Goal: Task Accomplishment & Management: Complete application form

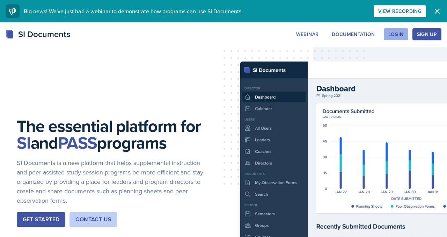
click at [389, 37] on div "Login" at bounding box center [396, 34] width 15 height 6
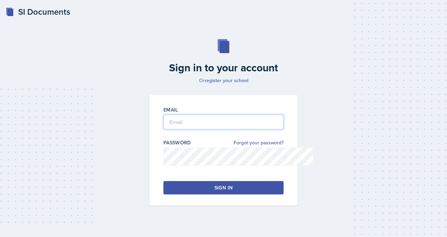
type input "[EMAIL_ADDRESS][DOMAIN_NAME]"
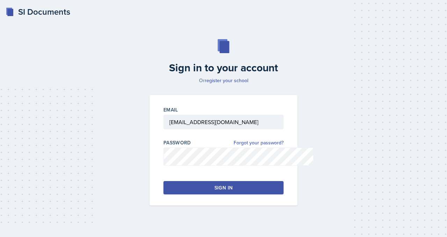
click at [213, 194] on button "Sign in" at bounding box center [224, 187] width 120 height 13
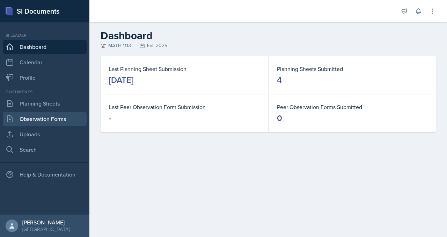
click at [54, 126] on link "Observation Forms" at bounding box center [45, 119] width 84 height 14
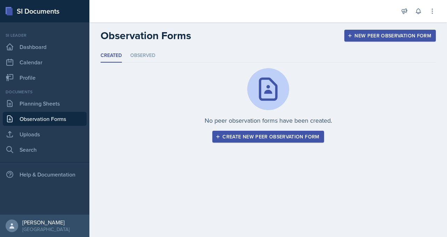
click at [263, 139] on div "Create new peer observation form" at bounding box center [268, 137] width 102 height 6
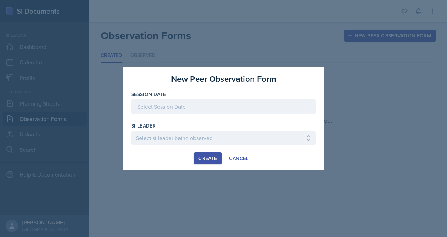
click at [176, 106] on div at bounding box center [223, 106] width 185 height 15
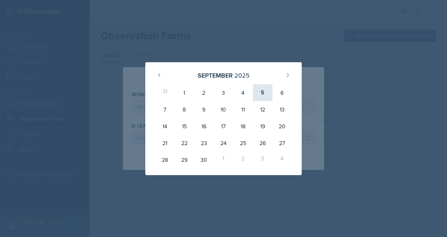
click at [270, 86] on div "5" at bounding box center [263, 92] width 20 height 17
type input "[DATE]"
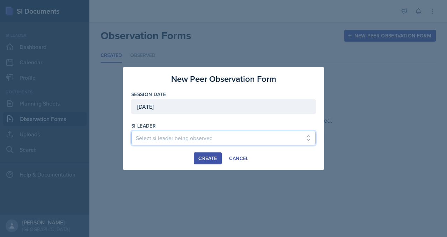
click at [216, 144] on select "Select si leader being observed [PERSON_NAME] / PSYC 2500 / The Phantoms of The…" at bounding box center [223, 138] width 185 height 15
select select "f7052562-8aa0-4af3-b5b2-4a9653c66532"
click at [131, 134] on select "Select si leader being observed [PERSON_NAME] / PSYC 2500 / The Phantoms of The…" at bounding box center [223, 138] width 185 height 15
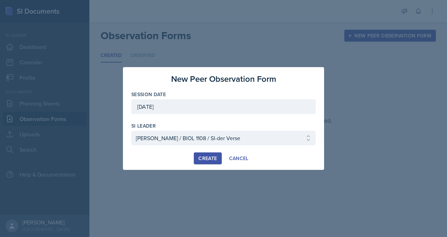
click at [201, 161] on div "Create" at bounding box center [208, 159] width 19 height 6
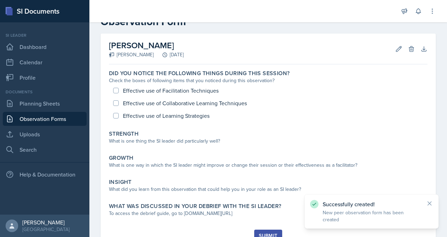
scroll to position [26, 0]
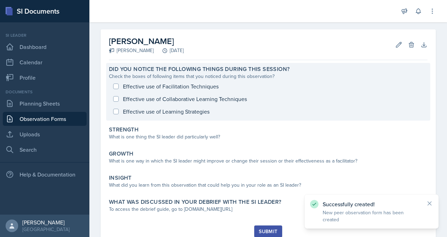
click at [146, 113] on div "Effective use of Facilitation Techniques Effective use of Collaborative Learnin…" at bounding box center [268, 99] width 319 height 38
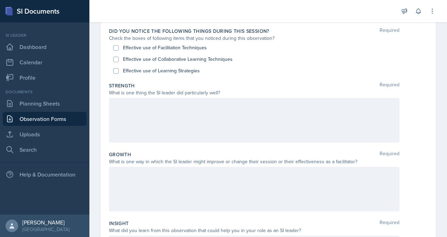
click at [181, 109] on p at bounding box center [254, 105] width 279 height 8
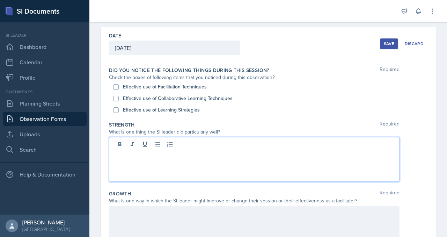
scroll to position [27, 0]
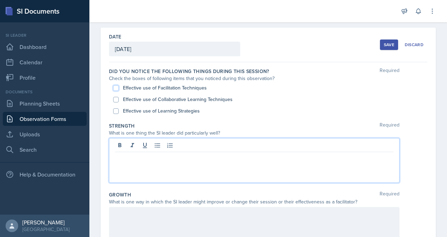
click at [119, 91] on input "Effective use of Facilitation Techniques" at bounding box center [116, 88] width 6 height 6
checkbox input "true"
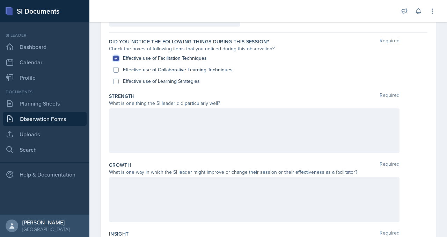
scroll to position [61, 0]
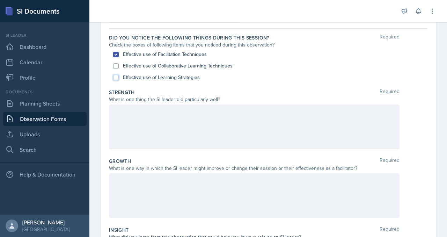
click at [119, 80] on input "Effective use of Learning Strategies" at bounding box center [116, 78] width 6 height 6
checkbox input "true"
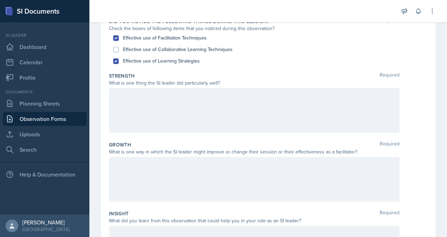
click at [204, 100] on p at bounding box center [254, 95] width 279 height 8
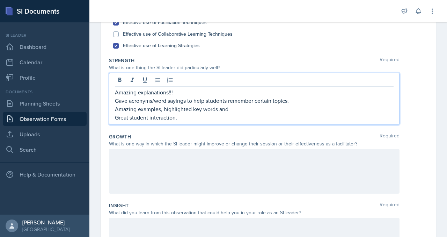
click at [297, 113] on p "Amazing examples, highlighted key words and" at bounding box center [254, 109] width 279 height 8
click at [218, 122] on p "Great student interaction." at bounding box center [254, 117] width 279 height 8
click at [296, 113] on p "Amazing examples, highlighted key words and" at bounding box center [254, 109] width 279 height 8
click at [291, 113] on p "Amazing examples, highlighted key words that eould identify" at bounding box center [254, 109] width 279 height 8
click at [322, 113] on p "Amazing examples, highlighted key words that would identify" at bounding box center [254, 109] width 279 height 8
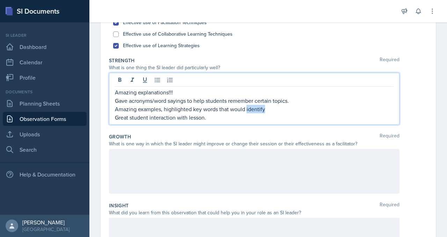
click at [322, 113] on p "Amazing examples, highlighted key words that would identify" at bounding box center [254, 109] width 279 height 8
drag, startPoint x: 273, startPoint y: 160, endPoint x: 373, endPoint y: 163, distance: 99.3
click at [373, 113] on p "Amazing examples, highlighted key words that would give "clues" to" at bounding box center [254, 109] width 279 height 8
click at [373, 113] on p "Amazing examples, highlighted key words," at bounding box center [254, 109] width 279 height 8
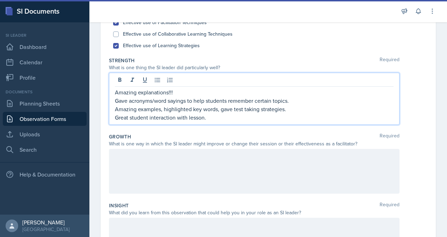
scroll to position [101, 0]
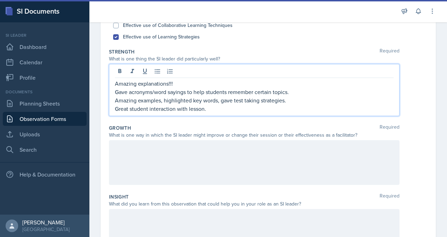
click at [294, 104] on p "Amazing examples, highlighted key words, gave test taking strategies." at bounding box center [254, 100] width 279 height 8
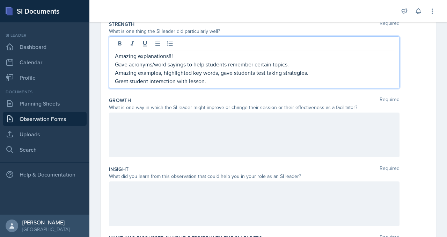
scroll to position [132, 0]
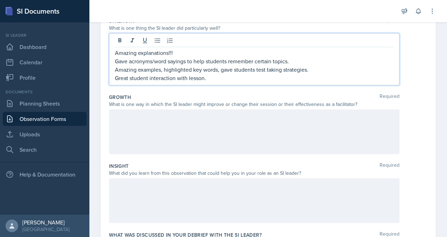
click at [265, 82] on p "Great student interaction with lesson." at bounding box center [254, 78] width 279 height 8
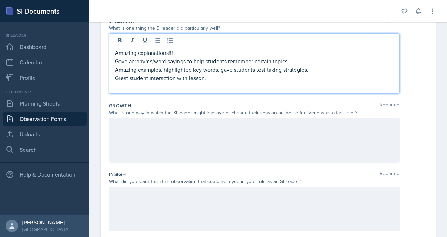
click at [218, 82] on p "Great student interaction with lesson." at bounding box center [254, 78] width 279 height 8
click at [157, 94] on div "Amazing explanations!!! Gave acronyms/word sayings to help students remember ce…" at bounding box center [254, 63] width 291 height 60
click at [157, 91] on p at bounding box center [254, 86] width 279 height 8
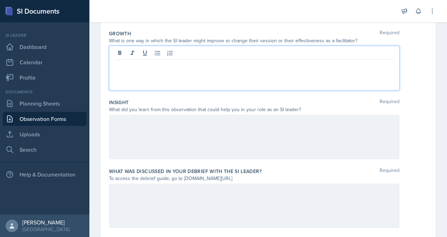
scroll to position [204, 0]
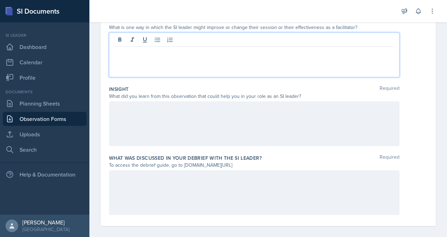
click at [158, 56] on p at bounding box center [254, 52] width 279 height 8
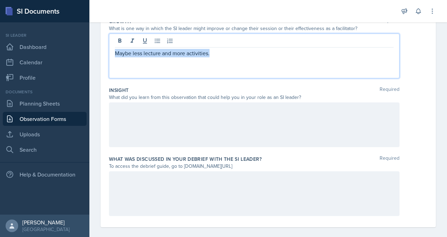
drag, startPoint x: 144, startPoint y: 136, endPoint x: 268, endPoint y: 140, distance: 124.5
click at [268, 57] on p "Maybe less lecture and more activities." at bounding box center [254, 53] width 279 height 8
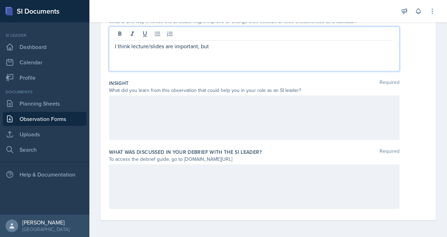
scroll to position [229, 0]
drag, startPoint x: 273, startPoint y: 114, endPoint x: 127, endPoint y: 114, distance: 146.4
click at [127, 114] on div "Date [DATE] [DATE] 31 1 2 3 4 5 6 7 8 9 10 11 12 13 14 15 16 17 18 19 20 21 22 …" at bounding box center [269, 32] width 336 height 376
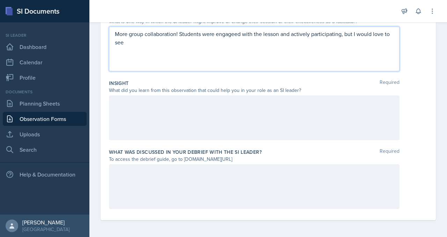
click at [277, 46] on p "More group collaboration! Students were engageed with the lesson and actively p…" at bounding box center [254, 38] width 279 height 17
click at [291, 46] on p "More group collaboration! Students were engaged with the lesson and actively pa…" at bounding box center [254, 38] width 279 height 17
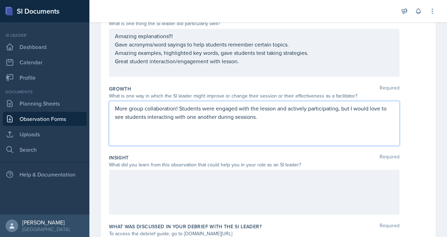
click at [306, 65] on p "Great student interaction/engagement with lesson." at bounding box center [254, 61] width 279 height 8
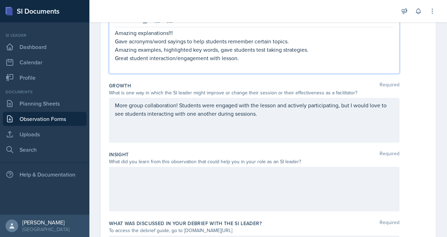
click at [288, 54] on p "Amazing examples, highlighted key words, gave students test taking strategies." at bounding box center [254, 49] width 279 height 8
click at [275, 54] on p "Amazing examples, highlighted key words, gave students test taking strategies." at bounding box center [254, 49] width 279 height 8
click at [324, 62] on p "Great student interaction/engagement with lesson." at bounding box center [254, 58] width 279 height 8
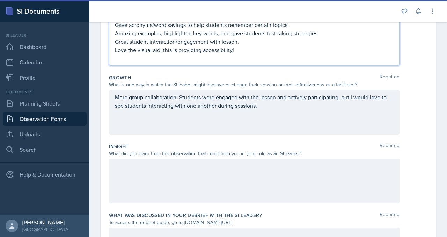
scroll to position [171, 0]
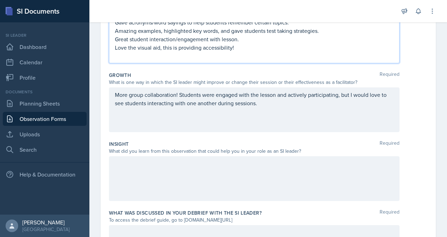
click at [291, 52] on p "Love the visual aid, this is providing accessibility!" at bounding box center [254, 47] width 279 height 8
click at [290, 52] on p "Love the visual aid, this is providing accessibility!" at bounding box center [254, 47] width 279 height 8
click at [359, 52] on p "Love the visual aid, this is providing accessibility for diverse learners!" at bounding box center [254, 47] width 279 height 8
click at [199, 52] on p "Love the visual aid, this is providing accessibility for diverse learners!" at bounding box center [254, 47] width 279 height 8
click at [215, 52] on p "Love the visual aids (p=bullet points and images), this is providing accessibil…" at bounding box center [254, 47] width 279 height 8
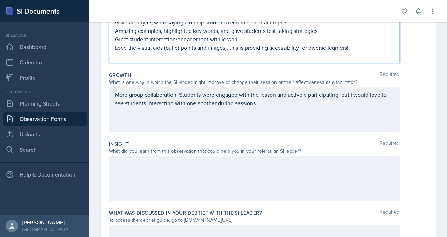
click at [257, 52] on p "Love the visual aids (bullet points and images), this is providing accessibilit…" at bounding box center [254, 47] width 279 height 8
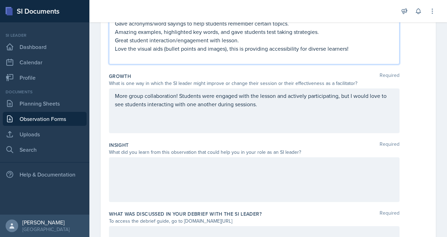
scroll to position [163, 0]
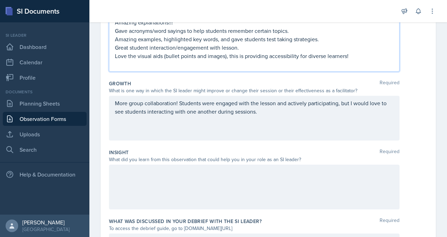
click at [223, 27] on p "Amazing explanations!!!" at bounding box center [254, 22] width 279 height 8
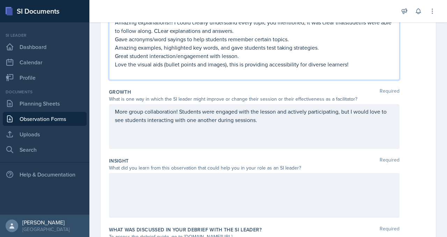
click at [166, 35] on p "Amazing explanations!!! I could clearly understand every topic you mentioned, i…" at bounding box center [254, 26] width 279 height 17
click at [344, 35] on p "Amazing explanations!!! I could clearly understand every topic you mentioned, i…" at bounding box center [254, 26] width 279 height 17
click at [229, 35] on p "Amazing explanations!!! I could clearly understand every topic you mentioned, i…" at bounding box center [254, 26] width 279 height 17
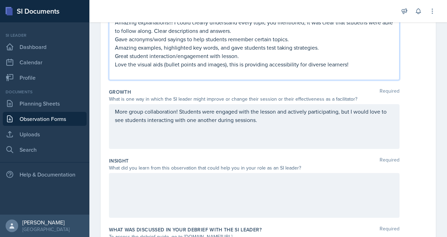
click at [246, 35] on p "Amazing explanations!!! I could clearly understand every topic you mentioned, i…" at bounding box center [254, 26] width 279 height 17
click at [240, 35] on p "Amazing explanations!!! I could clearly understand every topic you mentioned, i…" at bounding box center [254, 26] width 279 height 17
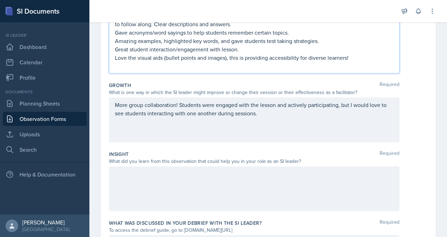
scroll to position [172, 0]
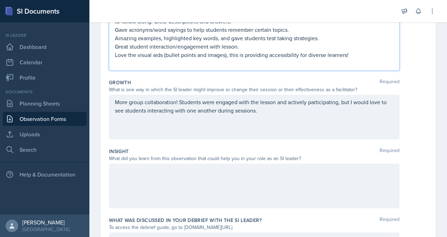
click at [144, 26] on p "Amazing explanations!!! I could clearly understand every topic you mentioned, i…" at bounding box center [254, 17] width 279 height 17
click at [161, 4] on icon at bounding box center [157, 0] width 7 height 7
click at [144, 34] on p "Gave acronyms/word sayings to help students remember certain topics." at bounding box center [254, 30] width 279 height 8
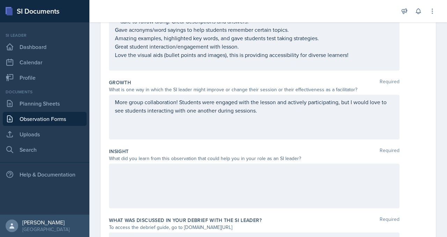
click at [161, 4] on icon at bounding box center [157, 0] width 7 height 7
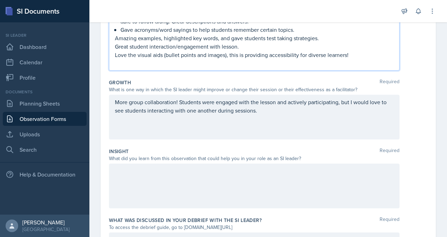
click at [145, 42] on p "Amazing examples, highlighted key words, and gave students test taking strategi…" at bounding box center [254, 38] width 279 height 8
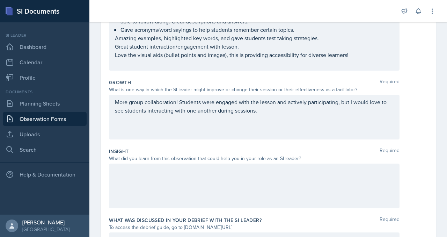
click at [160, 3] on icon at bounding box center [157, 1] width 5 height 5
click at [142, 71] on div "Amazing explanations!!! I could clearly understand every topic you mentioned, i…" at bounding box center [254, 31] width 291 height 77
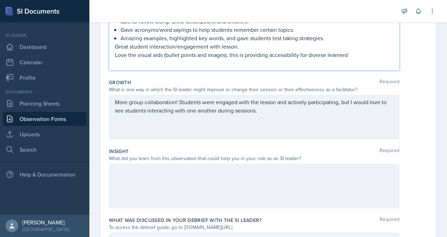
click at [144, 51] on p "Great student interaction/engagement with lesson." at bounding box center [254, 46] width 279 height 8
click at [161, 4] on icon at bounding box center [157, 0] width 7 height 7
click at [143, 71] on div "Amazing explanations!!! I could clearly understand every topic you mentioned, i…" at bounding box center [254, 31] width 291 height 77
click at [144, 59] on p "Love the visual aids (bullet points and images), this is providing accessibilit…" at bounding box center [254, 55] width 279 height 8
click at [160, 3] on icon at bounding box center [157, 1] width 5 height 5
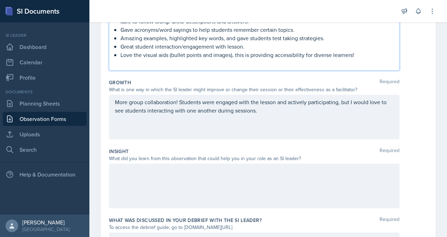
click at [190, 42] on p "Amazing examples, highlighted key words, and gave students test taking strategi…" at bounding box center [257, 38] width 273 height 8
click at [306, 51] on p "Great student interaction/engagement with lesson." at bounding box center [257, 46] width 273 height 8
click at [182, 42] on p "Amazing examples, highlighted key words, and gave students test taking strategi…" at bounding box center [257, 38] width 273 height 8
click at [189, 42] on p "Amazing examples, highlighted key words, and gave students test taking strategi…" at bounding box center [257, 38] width 273 height 8
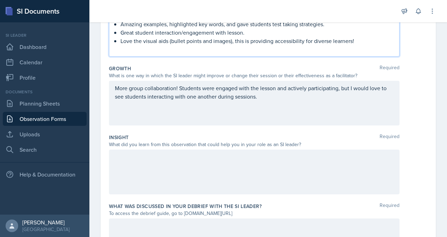
scroll to position [186, 0]
click at [304, 36] on p "Great student interaction/engagement with lesson." at bounding box center [257, 32] width 273 height 8
click at [314, 36] on p "Great student interaction/engagement with lesson." at bounding box center [257, 32] width 273 height 8
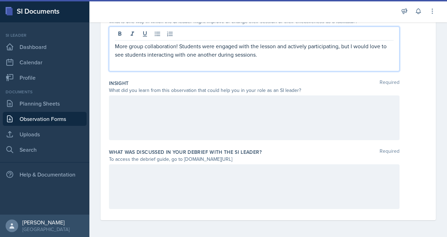
click at [146, 71] on div "More group collaboration! Students were engaged with the lesson and actively pa…" at bounding box center [254, 49] width 291 height 45
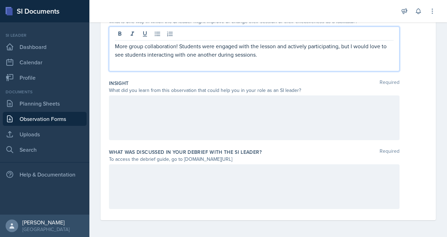
click at [199, 107] on p at bounding box center [254, 103] width 279 height 8
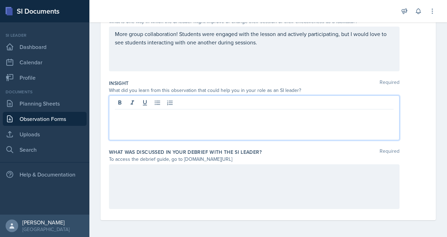
scroll to position [365, 0]
click at [147, 111] on p "Give my students more clear explanations, instead of making the m" at bounding box center [254, 115] width 279 height 8
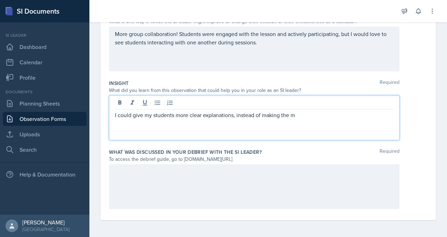
click at [377, 111] on p "I could give my students more clear explanations, instead of making the m" at bounding box center [254, 115] width 279 height 8
click at [358, 111] on p "I could give my students more clear explanations, instead of only allowing them…" at bounding box center [254, 115] width 279 height 8
click at [300, 120] on div "I could give my students more clear explanations, instead of only trying to get…" at bounding box center [254, 117] width 291 height 45
click at [251, 113] on p "I could give my students more clear explanations, instead of only trying to get…" at bounding box center [254, 115] width 279 height 8
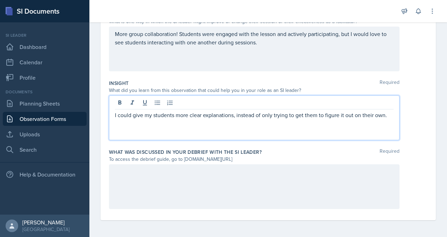
scroll to position [384, 0]
click at [169, 111] on p "I could give my students more clear explanations, instead of only trying to get…" at bounding box center [254, 115] width 279 height 8
click at [206, 111] on p "I could give my students more clear explanations, instead of only trying to get…" at bounding box center [254, 115] width 279 height 8
click at [256, 111] on p "I could give my students more clear explanations, instead of only trying to get…" at bounding box center [254, 115] width 279 height 8
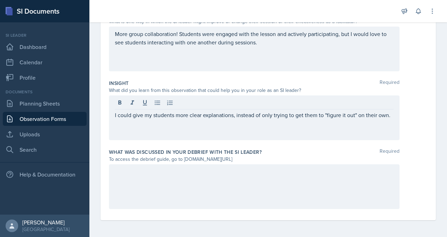
click at [215, 167] on div at bounding box center [254, 186] width 291 height 45
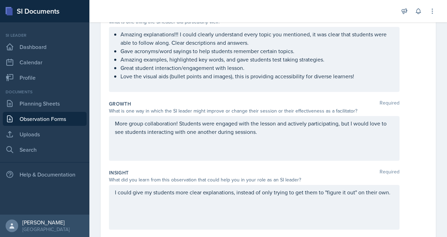
click at [260, 80] on p "Love the visual aids (bullet points and images), this is providing accessibilit…" at bounding box center [257, 76] width 273 height 8
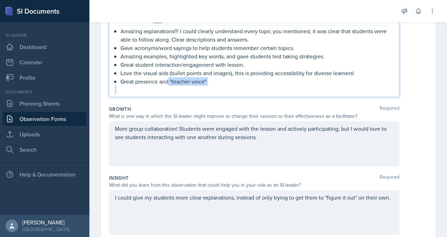
drag, startPoint x: 212, startPoint y: 171, endPoint x: 321, endPoint y: 184, distance: 109.8
click at [321, 94] on div "Amazing explanations!!! I could clearly understand every topic you mentioned, i…" at bounding box center [254, 60] width 279 height 67
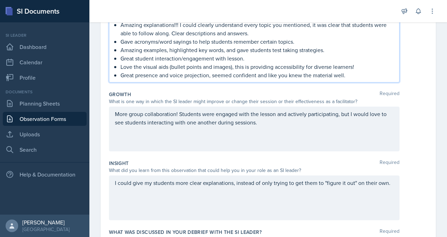
scroll to position [149, 0]
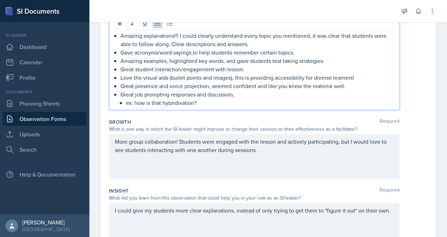
click at [169, 107] on p "ex: how is that hybridixation?" at bounding box center [260, 103] width 268 height 8
click at [222, 107] on p "ex: but how is that hybridixation?" at bounding box center [260, 103] width 268 height 8
click at [238, 107] on p "ex: but how is that hybridixation?" at bounding box center [260, 103] width 268 height 8
click at [167, 107] on p "ex: but how is that hybridization?" at bounding box center [260, 103] width 268 height 8
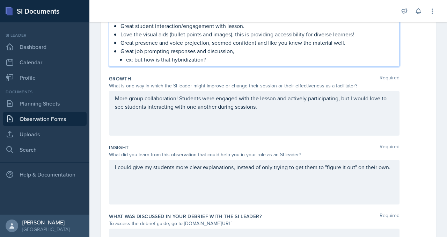
scroll to position [203, 0]
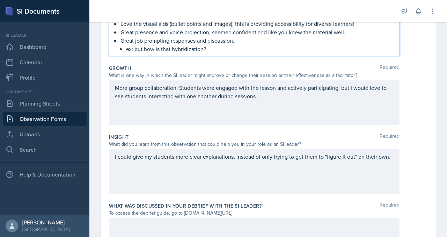
click at [267, 53] on p "ex: but how is that hybridization?" at bounding box center [260, 49] width 268 height 8
click at [147, 53] on div "Amazing explanations!!! I could clearly understand every topic you mentioned, i…" at bounding box center [254, 15] width 279 height 75
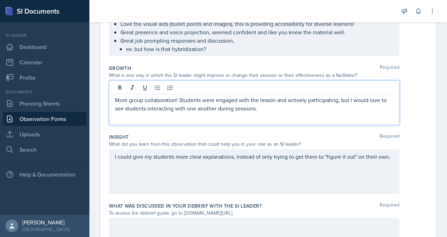
scroll to position [218, 0]
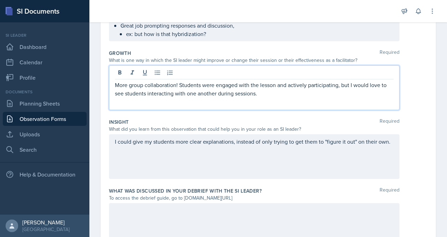
click at [163, 38] on p "ex: but how is that hybridization?" at bounding box center [260, 34] width 268 height 8
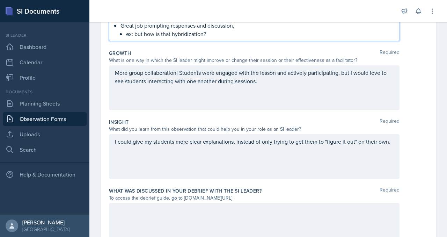
click at [158, 38] on p "ex: but how is that hybridization?" at bounding box center [260, 34] width 268 height 8
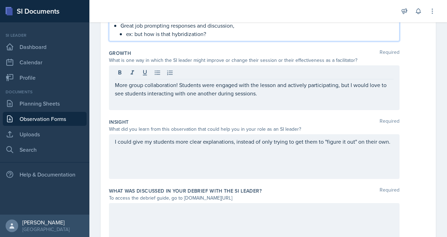
click at [167, 38] on p "ex: but how is that hybridization?" at bounding box center [260, 34] width 268 height 8
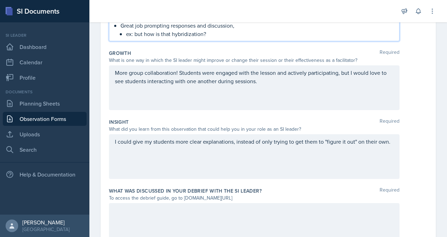
click at [261, 38] on p "ex: but how is that hybridization?" at bounding box center [260, 34] width 268 height 8
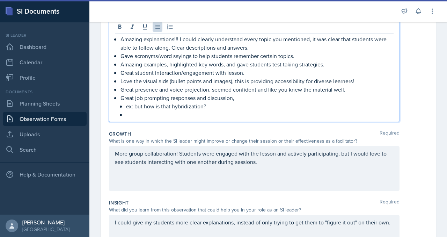
scroll to position [145, 0]
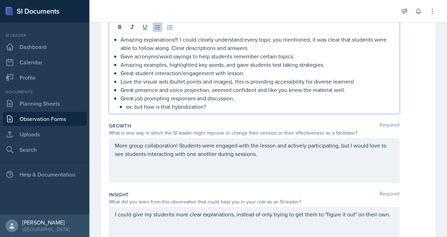
click at [293, 102] on p "Great job prompting responses and discussion," at bounding box center [257, 98] width 273 height 8
click at [348, 111] on p "ex: but how is that hybridization?" at bounding box center [260, 106] width 268 height 8
click at [338, 102] on p "Great job prompting responses and discussion from students," at bounding box center [257, 98] width 273 height 8
click at [264, 86] on p "Love the visual aids (bullet points and images), this is providing accessibilit…" at bounding box center [257, 81] width 273 height 8
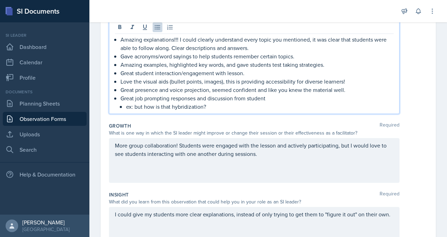
click at [275, 86] on p "Love the visual aids (bullet points, images), this is providing accessibility f…" at bounding box center [257, 81] width 273 height 8
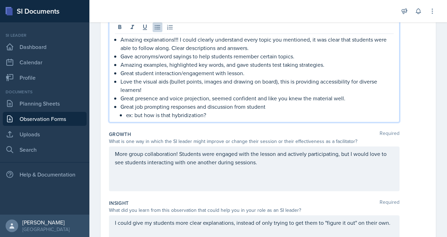
scroll to position [163, 0]
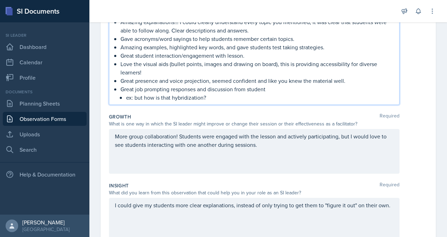
click at [266, 102] on p "ex: but how is that hybridization?" at bounding box center [260, 97] width 268 height 8
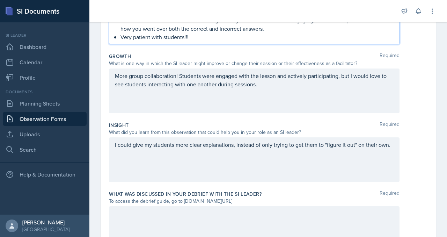
scroll to position [250, 0]
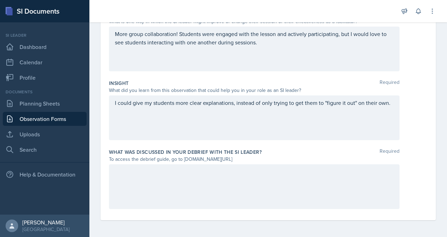
click at [232, 46] on p "More group collaboration! Students were engaged with the lesson and actively pa…" at bounding box center [254, 38] width 279 height 17
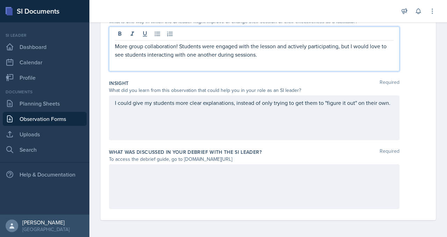
scroll to position [388, 0]
click at [145, 59] on p "More group collaboration! Students were engaged with the lesson and actively pa…" at bounding box center [254, 50] width 279 height 17
click at [161, 37] on icon at bounding box center [157, 33] width 7 height 7
click at [141, 71] on div "More group collaboration! Students were engaged with the lesson and actively pa…" at bounding box center [254, 49] width 291 height 45
click at [144, 67] on p "Also, when creating questions." at bounding box center [254, 63] width 279 height 8
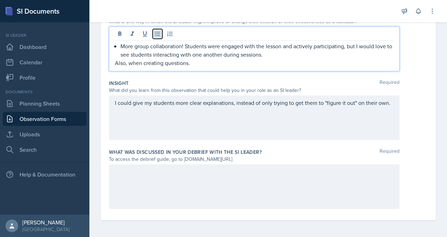
click at [161, 37] on icon at bounding box center [157, 33] width 7 height 7
drag, startPoint x: 172, startPoint y: 100, endPoint x: 153, endPoint y: 100, distance: 18.5
click at [153, 67] on p "Also, when creating questions." at bounding box center [257, 63] width 273 height 8
click at [228, 67] on p "When creating questions." at bounding box center [257, 63] width 273 height 8
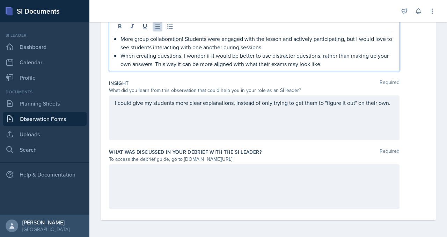
click at [181, 68] on p "When creating questions, I wonder if it would be better to use distractor quest…" at bounding box center [257, 59] width 273 height 17
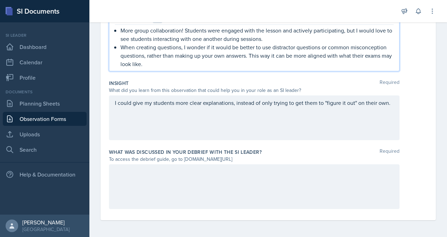
click at [164, 68] on p "When creating questions, I wonder if it would be better to use distractor quest…" at bounding box center [257, 55] width 273 height 25
click at [226, 68] on p "When creating questions, I wonder if it would be better to use distractor answe…" at bounding box center [257, 55] width 273 height 25
click at [266, 68] on p "When creating questions, I wonder if it would be better to use distractor answe…" at bounding box center [257, 55] width 273 height 25
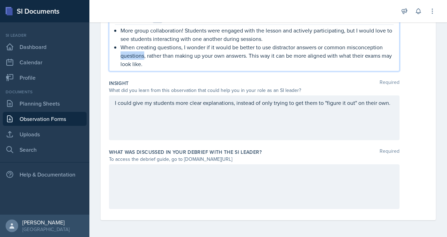
click at [266, 68] on p "When creating questions, I wonder if it would be better to use distractor answe…" at bounding box center [257, 55] width 273 height 25
click at [191, 68] on p "When creating questions, I wonder if it would be better to use distractor answe…" at bounding box center [257, 55] width 273 height 25
click at [222, 68] on p "When creating questions, I wonder if it would be better to use distractor answe…" at bounding box center [257, 55] width 273 height 25
click at [273, 68] on p "When creating questions, I wonder if it would be better to use distractor answe…" at bounding box center [257, 55] width 273 height 25
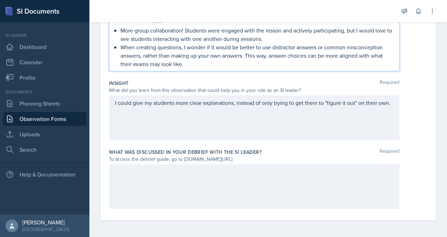
scroll to position [399, 0]
click at [239, 68] on p "When creating questions, I wonder if it would be better to use distractor answe…" at bounding box center [257, 55] width 273 height 25
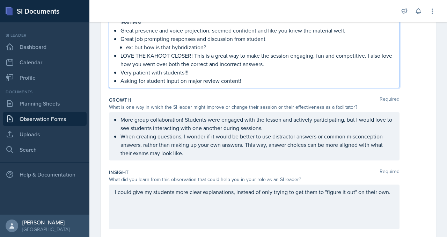
scroll to position [213, 0]
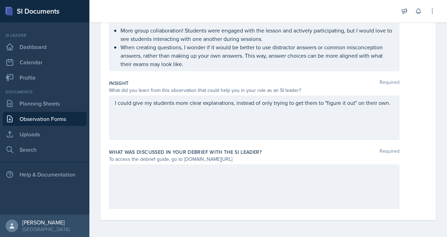
scroll to position [426, 0]
click at [234, 68] on p "When creating questions, I wonder if it would be better to use distractor answe…" at bounding box center [257, 55] width 273 height 25
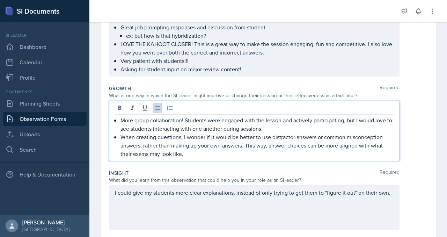
scroll to position [212, 0]
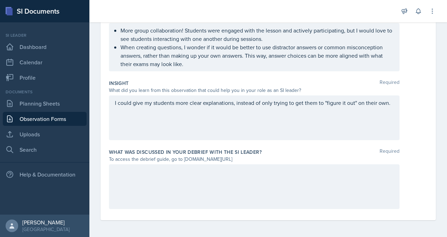
click at [251, 68] on p "When creating questions, I wonder if it would be better to use distractor answe…" at bounding box center [257, 55] width 273 height 25
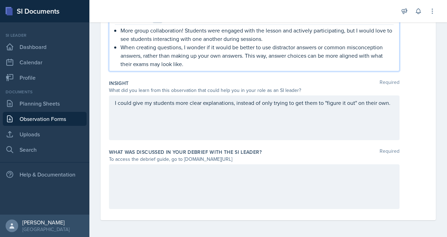
scroll to position [427, 0]
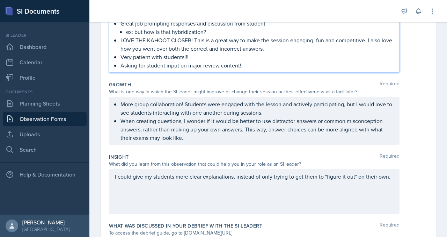
scroll to position [236, 0]
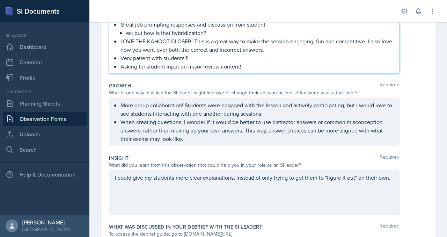
click at [279, 12] on p "Love the visual aids (bullet points, images and drawing on board), this is prov…" at bounding box center [257, 3] width 273 height 17
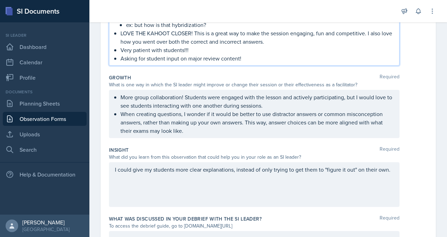
scroll to position [241, 0]
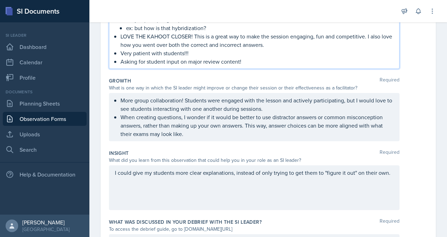
click at [245, 49] on p "LOVE THE KAHOOT CLOSER! This is a great way to make the session engaging, fun a…" at bounding box center [257, 40] width 273 height 17
click at [243, 49] on p "LOVE THE KAHOOT CLOSER! This is a great way to make the session engaging, fun a…" at bounding box center [257, 40] width 273 height 17
click at [246, 49] on p "LOVE THE KAHOOT CLOSER! This is a great way to make the session engaging, fun a…" at bounding box center [257, 40] width 273 height 17
click at [244, 49] on p "LOVE THE KAHOOT CLOSER! This is a great way to make the session engaging, fun a…" at bounding box center [257, 40] width 273 height 17
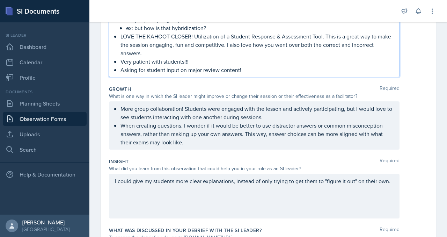
scroll to position [254, 0]
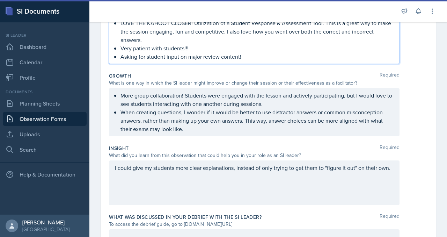
click at [201, 44] on p "LOVE THE KAHOOT CLOSER! Utilization of a Student Response & Assessment Tool. Th…" at bounding box center [257, 31] width 273 height 25
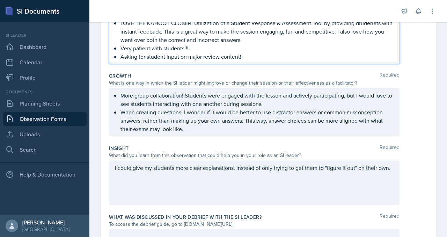
click at [232, 44] on p "LOVE THE KAHOOT CLOSER! Utilization of a Student Response & Assessment Tool by …" at bounding box center [257, 31] width 273 height 25
click at [229, 44] on p "LOVE THE KAHOOT CLOSER! Utilization of a Student Response & Assessment Tool by …" at bounding box center [257, 31] width 273 height 25
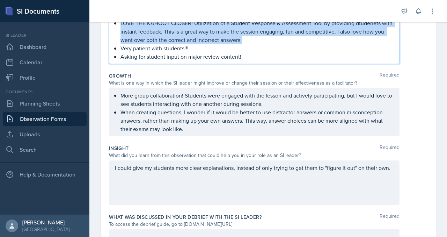
click at [229, 44] on p "LOVE THE KAHOOT CLOSER! Utilization of a Student Response & Assessment Tool by …" at bounding box center [257, 31] width 273 height 25
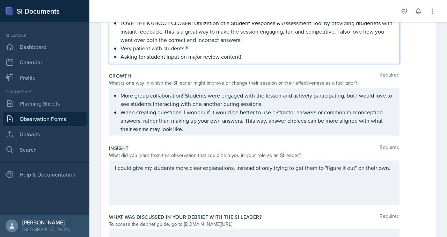
click at [229, 44] on p "LOVE THE KAHOOT CLOSER! Utilization of a Student Response & Assessment Tool by …" at bounding box center [257, 31] width 273 height 25
click at [249, 44] on p "LOVE THE KAHOOT CLOSER! Utilization of a Student Response & Assessment Tool by …" at bounding box center [257, 31] width 273 height 25
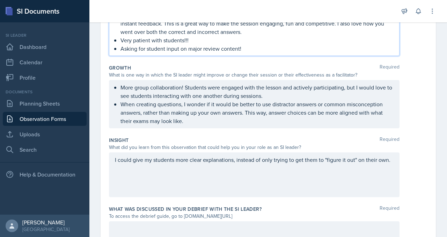
scroll to position [269, 0]
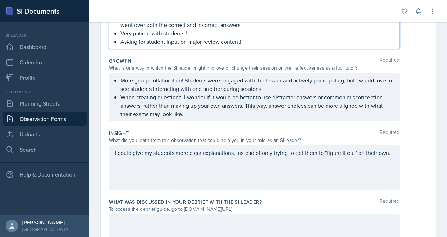
click at [205, 29] on p "LOVE THE KAHOOT CLOSER! Utilization of a Student Response & Assessment Tool by …" at bounding box center [257, 16] width 273 height 25
click at [220, 29] on p "LOVE THE KAHOOT CLOSER! Utilization of a Student Response & Assessment Tool to …" at bounding box center [257, 16] width 273 height 25
click at [319, 29] on p "LOVE THE KAHOOT CLOSER! Utilization of a Student Response & Assessment Tool to …" at bounding box center [257, 16] width 273 height 25
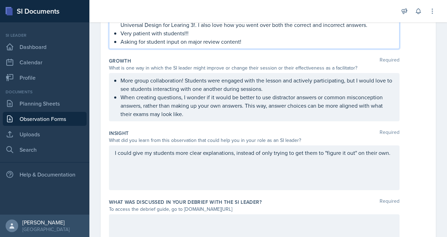
click at [223, 29] on p "LOVE THE KAHOOT CLOSER! Utilization of a Student Response & Assessment Tool to …" at bounding box center [257, 16] width 273 height 25
click at [226, 29] on p "LOVE THE KAHOOT CLOSER! Utilization of a Student Response & Assessment Tool to …" at bounding box center [257, 16] width 273 height 25
click at [228, 29] on p "LOVE THE KAHOOT CLOSER! Utilization of a Student Response & Assessment Tool to …" at bounding box center [257, 16] width 273 height 25
click at [251, 29] on p "LOVE THE KAHOOT CLOSER! Utilization of a Student Response & Assessment Tool to …" at bounding box center [257, 16] width 273 height 25
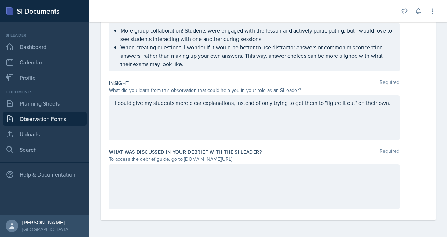
scroll to position [372, 0]
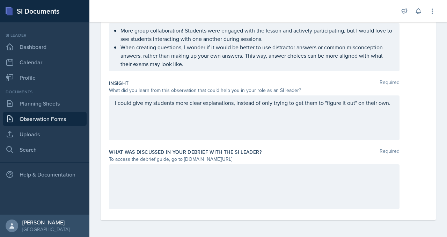
scroll to position [342, 0]
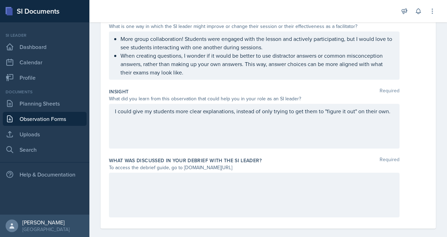
scroll to position [327, 0]
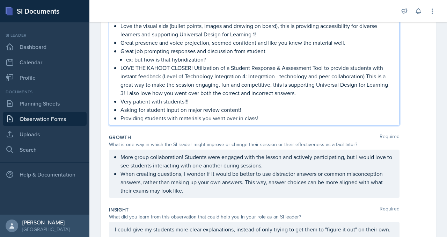
scroll to position [214, 0]
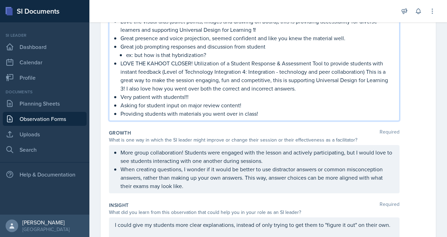
click at [215, 34] on p "Love the visual aids (bullet points, images and drawing on board), this is prov…" at bounding box center [257, 25] width 273 height 17
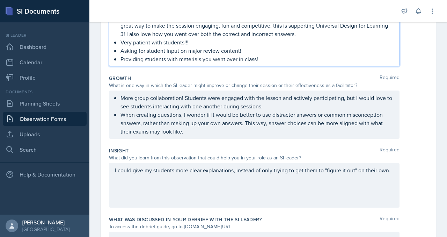
scroll to position [279, 0]
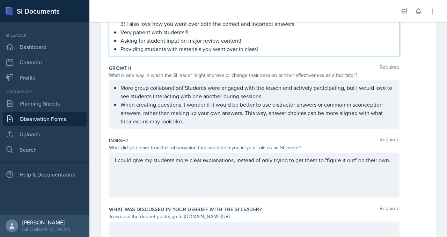
click at [287, 28] on p "LOVE THE KAHOOT CLOSER! Utilization of a Student Response & Assessment Tool to …" at bounding box center [257, 11] width 273 height 34
click at [319, 28] on p "LOVE THE KAHOOT CLOSER! Utilization of a Student Response & Assessment Tool to …" at bounding box center [257, 11] width 273 height 34
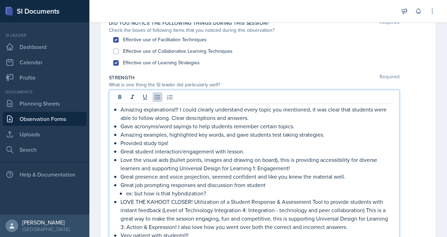
scroll to position [73, 0]
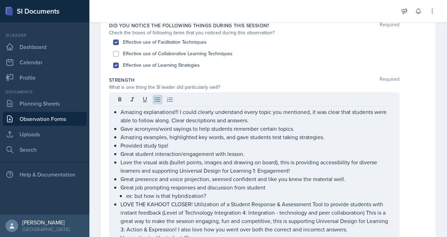
click at [151, 59] on div "Effective use of Collaborative Learning Techniques" at bounding box center [268, 54] width 310 height 12
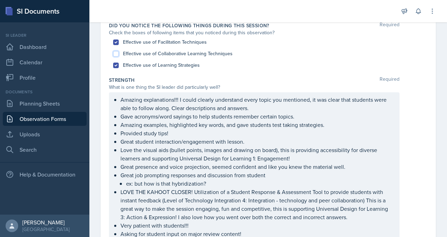
click at [119, 57] on input "Effective use of Collaborative Learning Techniques" at bounding box center [116, 54] width 6 height 6
checkbox input "true"
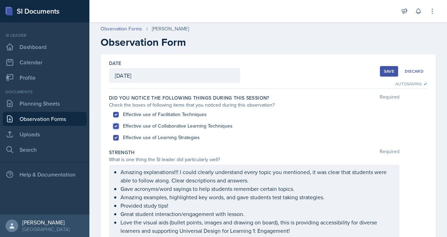
scroll to position [42, 0]
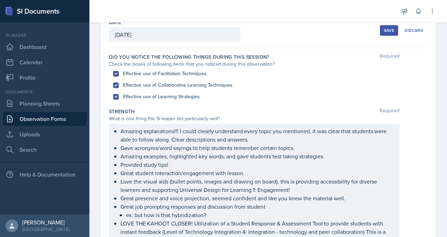
click at [384, 33] on div "Save" at bounding box center [389, 31] width 10 height 6
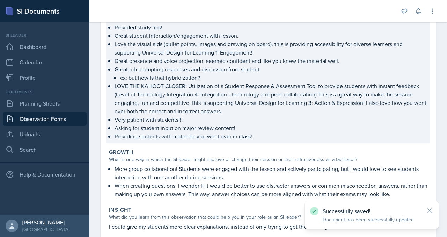
scroll to position [188, 0]
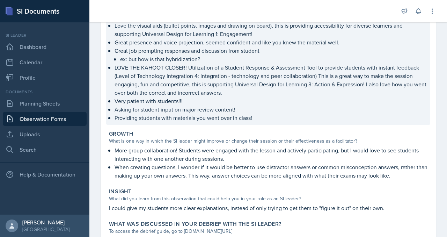
click at [262, 5] on p "Amazing examples, highlighted key words, and gave students test taking strategi…" at bounding box center [271, 0] width 313 height 8
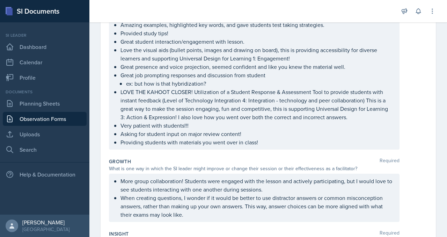
click at [217, 29] on p "Amazing examples, highlighted key words, and gave students test taking strategi…" at bounding box center [257, 25] width 273 height 8
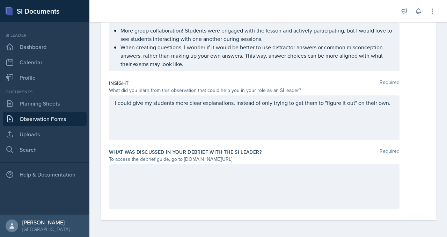
scroll to position [362, 0]
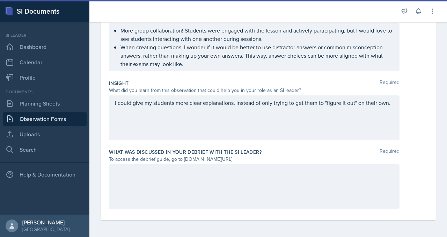
click at [248, 43] on p "More group collaboration! Students were engaged with the lesson and actively pa…" at bounding box center [257, 34] width 273 height 17
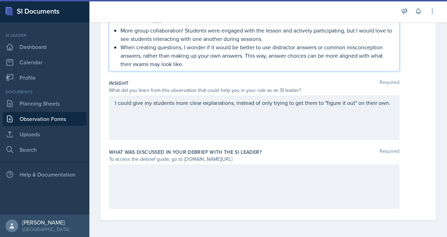
scroll to position [460, 0]
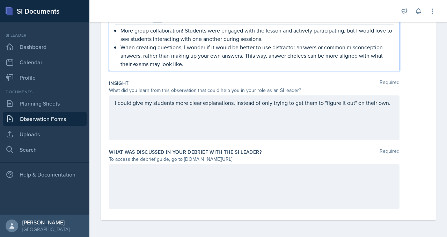
click at [372, 43] on p "More group collaboration! Students were engaged with the lesson and actively pa…" at bounding box center [257, 34] width 273 height 17
click at [150, 43] on p "More group collaboration! Students were engaged with the lesson and actively pa…" at bounding box center [257, 34] width 273 height 17
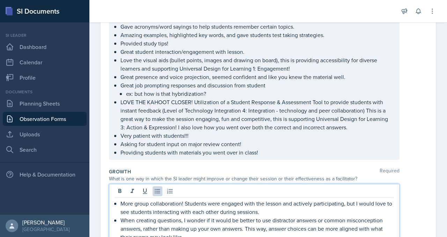
scroll to position [24, 0]
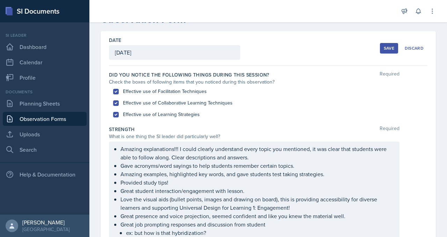
click at [384, 51] on div "Save" at bounding box center [389, 48] width 10 height 6
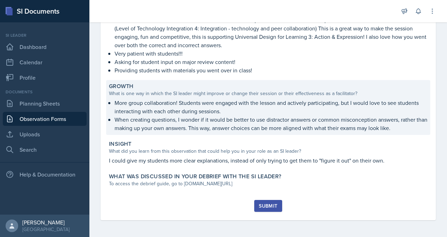
scroll to position [349, 0]
click at [215, 132] on p "When creating questions, I wonder if it would be better to use distractor answe…" at bounding box center [271, 123] width 313 height 17
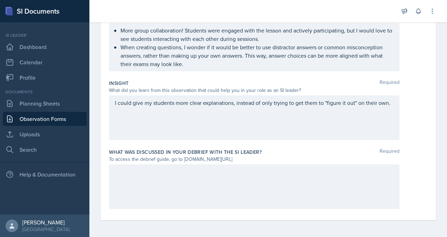
click at [259, 68] on p "When creating questions, I wonder if it would be better to use distractor answe…" at bounding box center [257, 55] width 273 height 25
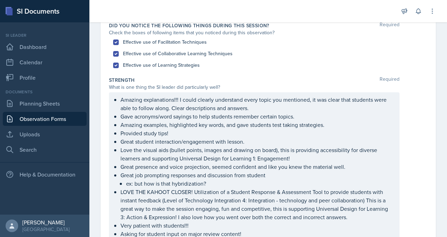
scroll to position [0, 0]
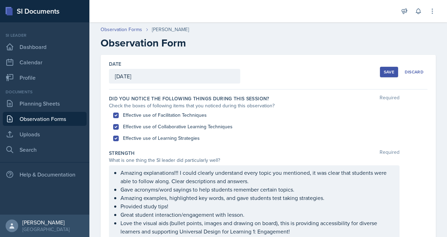
click at [380, 77] on button "Save" at bounding box center [389, 72] width 18 height 10
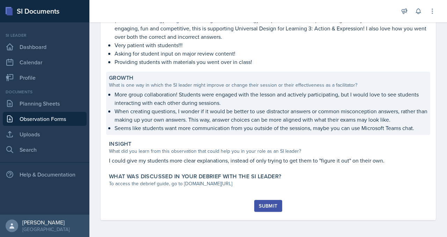
scroll to position [446, 0]
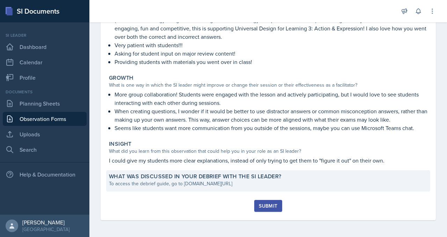
click at [253, 180] on div "To access the debrief guide, go to [DOMAIN_NAME][URL]" at bounding box center [268, 183] width 319 height 7
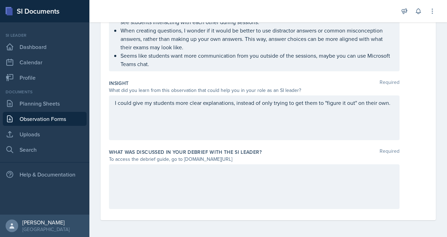
scroll to position [577, 0]
drag, startPoint x: 229, startPoint y: 143, endPoint x: 325, endPoint y: 143, distance: 95.4
click at [325, 156] on div "To access the debrief guide, go to [DOMAIN_NAME][URL]" at bounding box center [254, 159] width 291 height 7
copy div "[DOMAIN_NAME][URL]"
click at [196, 169] on div at bounding box center [254, 186] width 291 height 45
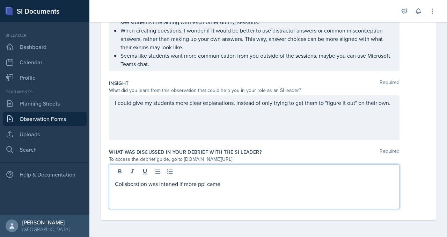
click at [215, 180] on p "Collsborstion was intened if more ppl came" at bounding box center [254, 184] width 279 height 8
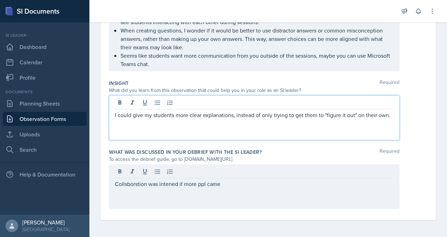
click at [261, 119] on p "I could give my students more clear explanations, instead of only trying to get…" at bounding box center [254, 115] width 279 height 8
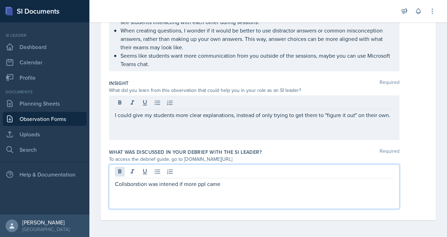
click at [155, 164] on div "Collsborstion was intened if more ppl came" at bounding box center [254, 186] width 291 height 45
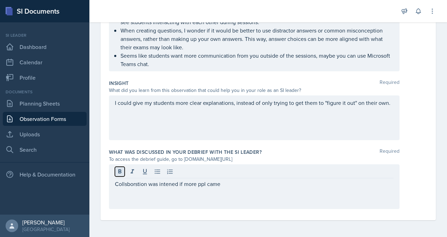
click at [125, 167] on button at bounding box center [120, 172] width 10 height 10
click at [122, 169] on icon at bounding box center [119, 171] width 3 height 4
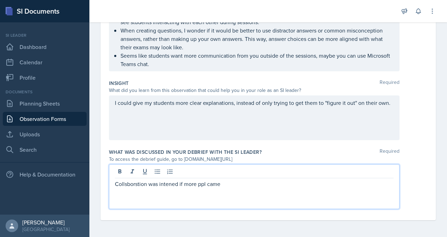
click at [151, 180] on div "Collsborstion was intened if more ppl came" at bounding box center [254, 186] width 291 height 45
click at [152, 180] on p "Collsborstion was intened if more ppl came" at bounding box center [254, 184] width 279 height 8
click at [220, 180] on p "Collaboration was intened if more ppl came" at bounding box center [254, 184] width 279 height 8
click at [256, 180] on p "Collaboration was intended if more ppl came" at bounding box center [254, 184] width 279 height 8
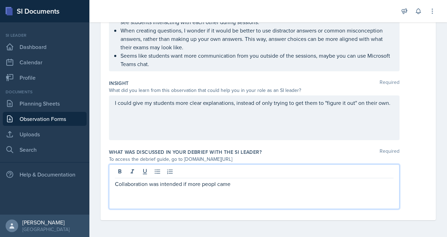
click at [271, 180] on p "Collaboration was intended if more peopl came" at bounding box center [254, 184] width 279 height 8
click at [296, 167] on div at bounding box center [254, 173] width 279 height 12
click at [356, 180] on p "Collaboration was intended if more people had come to the session. came" at bounding box center [254, 184] width 279 height 8
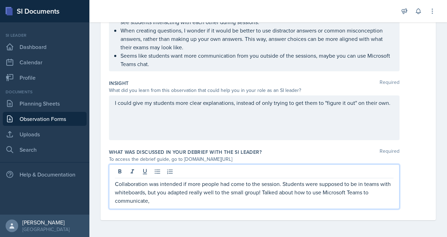
click at [239, 192] on p "Collaboration was intended if more people had come to the session. Students wer…" at bounding box center [254, 192] width 279 height 25
click at [230, 202] on p "Collaboration was intended if more people had come to the session. Students wer…" at bounding box center [254, 192] width 279 height 25
click at [244, 203] on p "Collaboration was intended if more people had come to the session. Students wer…" at bounding box center [254, 192] width 279 height 25
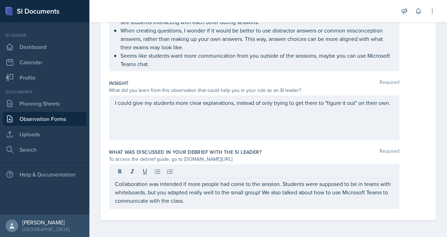
click at [271, 209] on div "Collaboration was intended if more people had come to the session. Students wer…" at bounding box center [254, 186] width 291 height 45
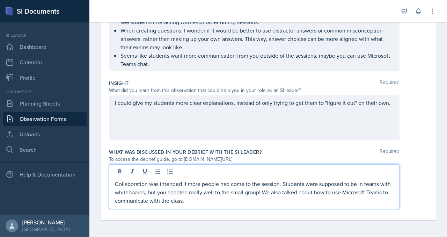
click at [271, 209] on div "Collaboration was intended if more people had come to the session. Students wer…" at bounding box center [254, 186] width 291 height 45
click at [267, 203] on p "Collaboration was intended if more people had come to the session. Students wer…" at bounding box center [254, 192] width 279 height 25
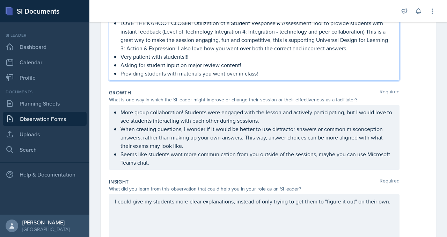
scroll to position [269, 0]
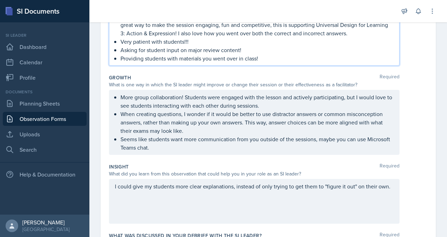
click at [238, 37] on p "LOVE THE KAHOOT CLOSER! Utilization of a Student Response & Assessment Tool to …" at bounding box center [257, 21] width 273 height 34
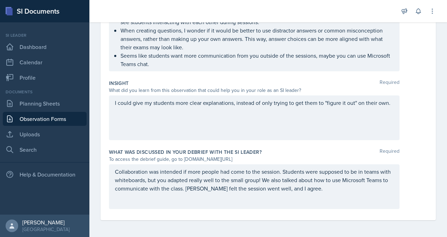
scroll to position [419, 0]
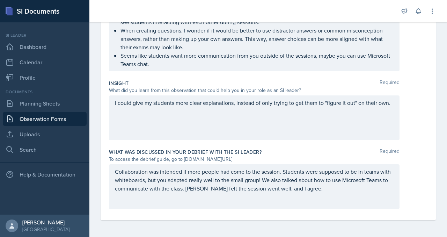
drag, startPoint x: 282, startPoint y: 53, endPoint x: 306, endPoint y: 55, distance: 24.2
click at [313, 68] on p "Seems like students want more communication from you outside of the sessions, m…" at bounding box center [257, 59] width 273 height 17
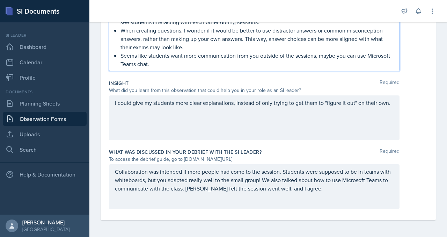
scroll to position [565, 0]
click at [297, 60] on p "Seems like students want more communication from you outside of the sessions, m…" at bounding box center [257, 59] width 273 height 17
click at [235, 59] on p "Seems like students want more communication from you outside of the sessions, m…" at bounding box center [257, 59] width 273 height 17
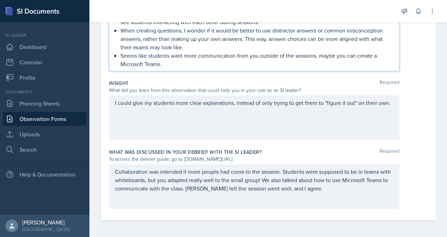
click at [305, 60] on p "Seems like students want more communication from you outside of the sessions, m…" at bounding box center [257, 59] width 273 height 17
click at [249, 95] on div "I could give my students more clear explanations, instead of only trying to get…" at bounding box center [254, 117] width 291 height 45
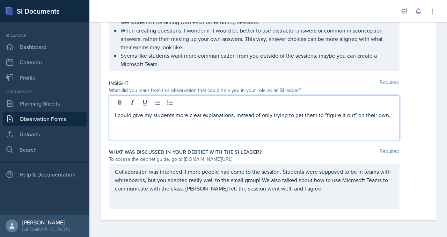
scroll to position [607, 0]
click at [146, 167] on p "Collaboration was intended if more people had come to the session. Students wer…" at bounding box center [254, 179] width 279 height 25
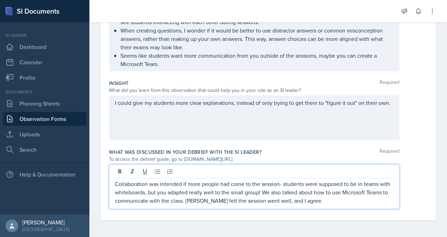
click at [192, 193] on p "Collaboration was intended if more people had come to the session- students wer…" at bounding box center [254, 192] width 279 height 25
click at [179, 180] on p "Collaboration was intended if more people had come to the session- students wer…" at bounding box center [254, 192] width 279 height 25
click at [200, 193] on p "Collaboration was intended if more people had come to the session- students wer…" at bounding box center [254, 192] width 279 height 25
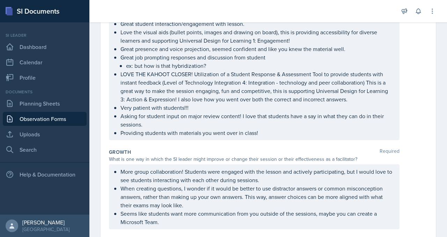
scroll to position [0, 0]
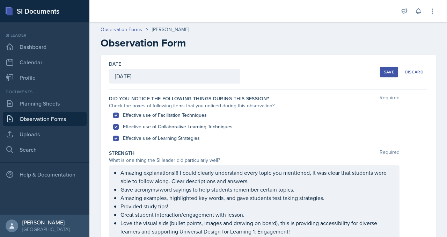
click at [380, 77] on button "Save" at bounding box center [389, 72] width 18 height 10
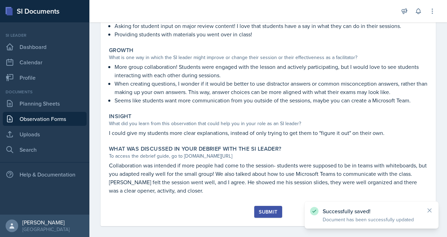
scroll to position [509, 0]
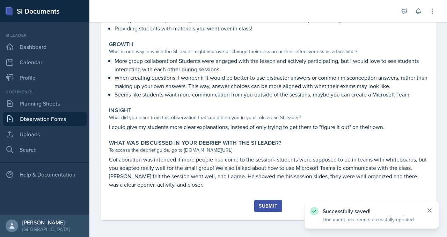
click at [427, 207] on icon at bounding box center [429, 210] width 7 height 7
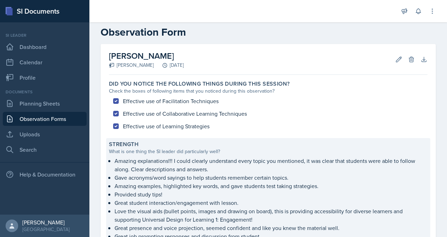
scroll to position [0, 0]
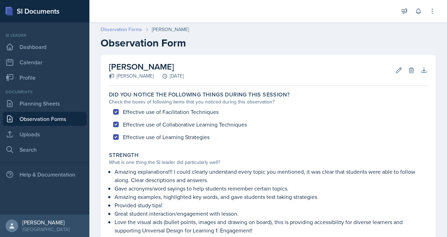
click at [142, 33] on link "Observation Forms" at bounding box center [122, 29] width 42 height 7
